Goal: Information Seeking & Learning: Learn about a topic

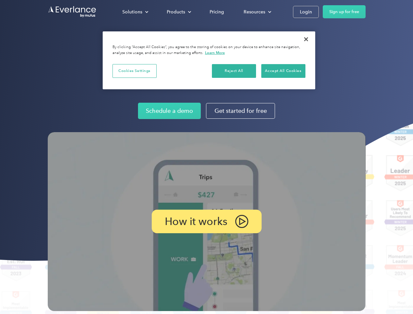
click at [207, 157] on img at bounding box center [207, 221] width 318 height 179
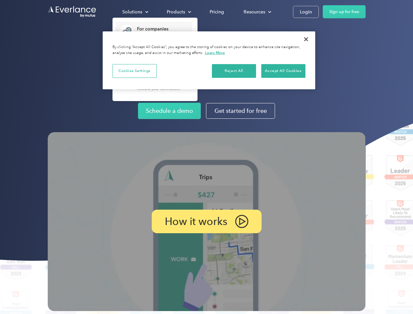
click at [135, 12] on div "Solutions" at bounding box center [132, 12] width 20 height 8
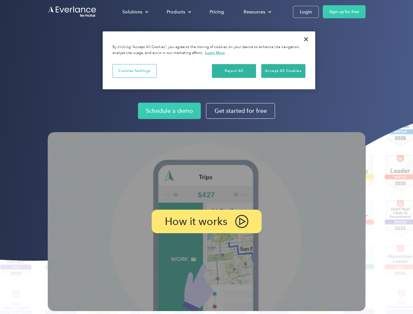
click at [178, 12] on div "Products" at bounding box center [176, 12] width 18 height 8
click at [257, 12] on div "Resources" at bounding box center [255, 12] width 22 height 8
click at [207, 222] on p "How it works" at bounding box center [196, 222] width 63 height 8
click at [135, 71] on button "Cookies Settings" at bounding box center [135, 71] width 44 height 14
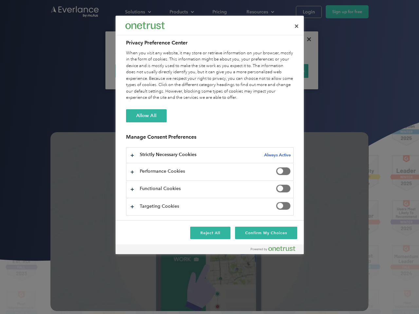
click at [234, 71] on div "When you visit any website, it may store or retrieve information on your browse…" at bounding box center [210, 75] width 168 height 51
click at [283, 71] on div "When you visit any website, it may store or retrieve information on your browse…" at bounding box center [210, 75] width 168 height 51
click at [306, 39] on div at bounding box center [209, 157] width 419 height 314
